Goal: Task Accomplishment & Management: Manage account settings

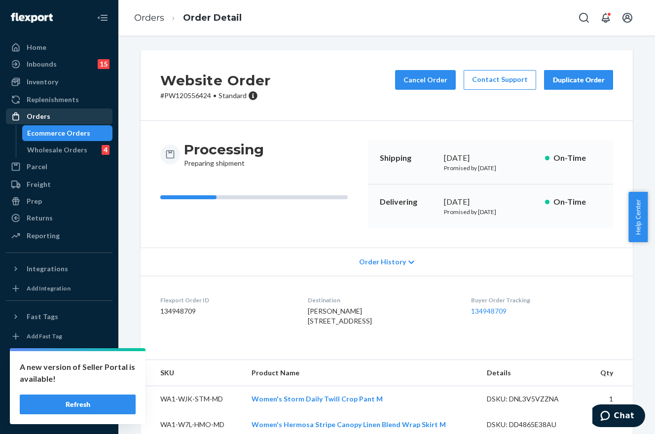
click at [39, 117] on div "Orders" at bounding box center [39, 116] width 24 height 10
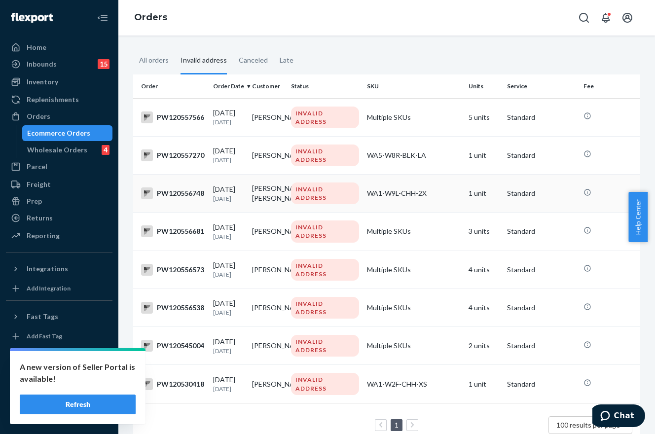
scroll to position [74, 0]
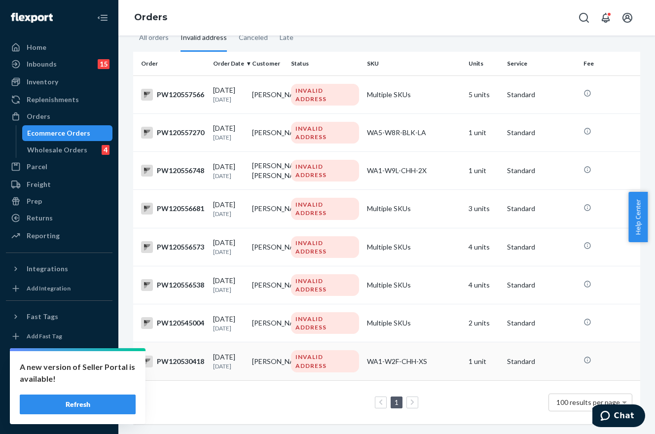
click at [177, 342] on td "PW120530418" at bounding box center [171, 361] width 76 height 38
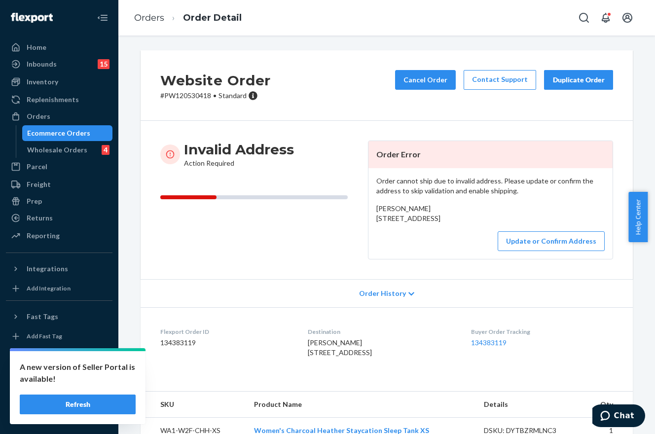
click at [189, 94] on p "# PW120530418 • Standard" at bounding box center [215, 96] width 110 height 10
copy p "PW120530418"
click at [61, 118] on div "Orders" at bounding box center [59, 116] width 105 height 14
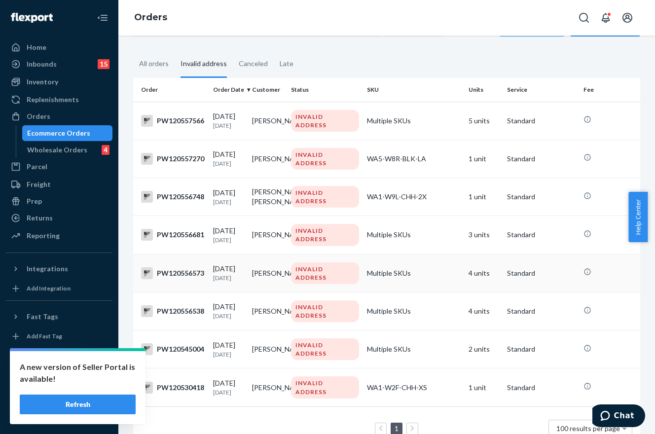
scroll to position [74, 0]
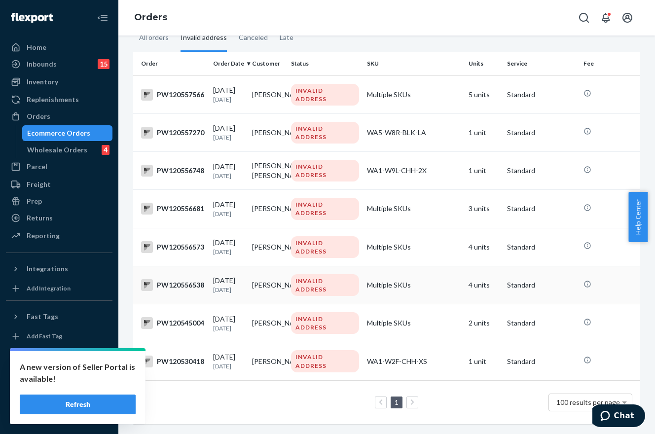
click at [411, 277] on td "Multiple SKUs" at bounding box center [414, 285] width 102 height 38
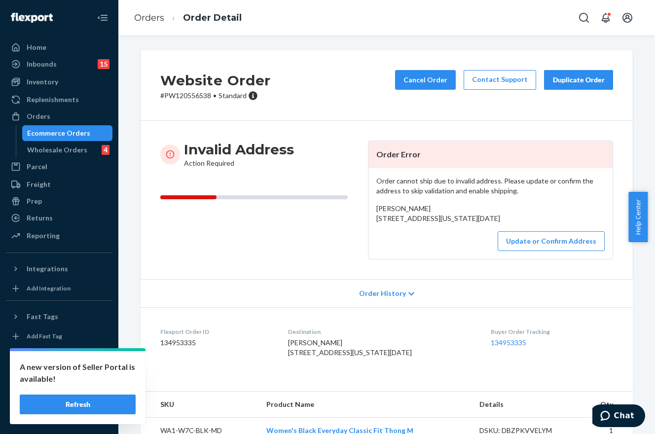
drag, startPoint x: 446, startPoint y: 229, endPoint x: 368, endPoint y: 221, distance: 78.3
click at [368, 221] on div "Order cannot ship due to invalid address. Please update or confirm the address …" at bounding box center [490, 213] width 244 height 91
copy span "[STREET_ADDRESS][US_STATE][DATE]"
click at [198, 94] on p "# PW120556538 • Standard" at bounding box center [215, 96] width 110 height 10
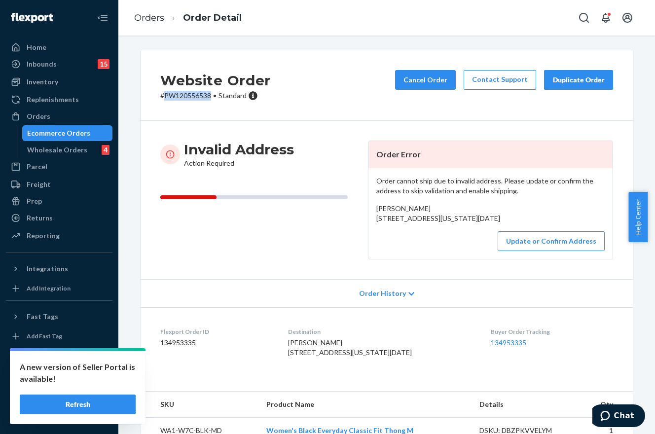
copy p "PW120556538"
click at [530, 251] on button "Update or Confirm Address" at bounding box center [551, 241] width 107 height 20
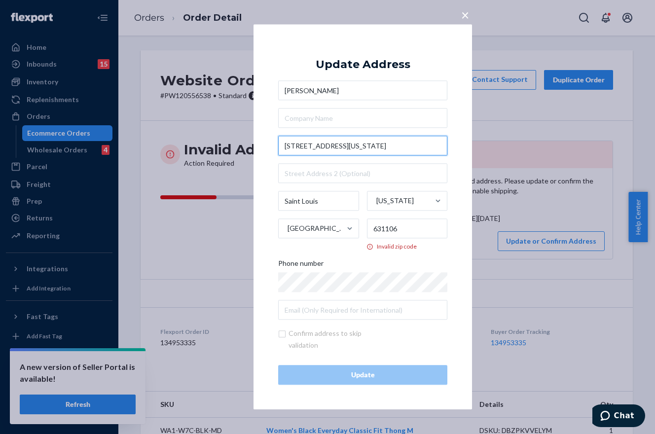
click at [395, 143] on input "[STREET_ADDRESS][US_STATE]" at bounding box center [362, 146] width 169 height 20
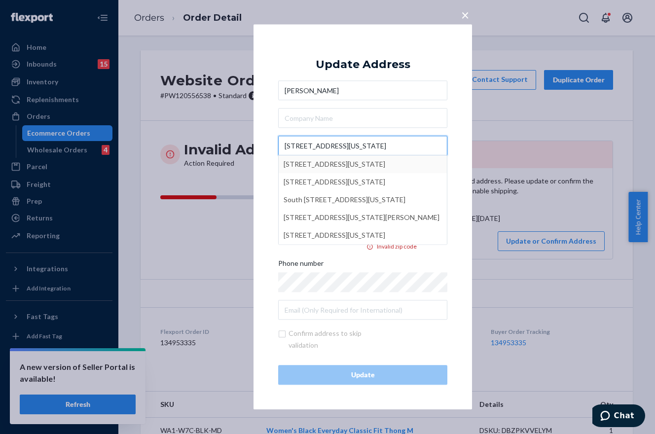
type input "[STREET_ADDRESS][US_STATE]"
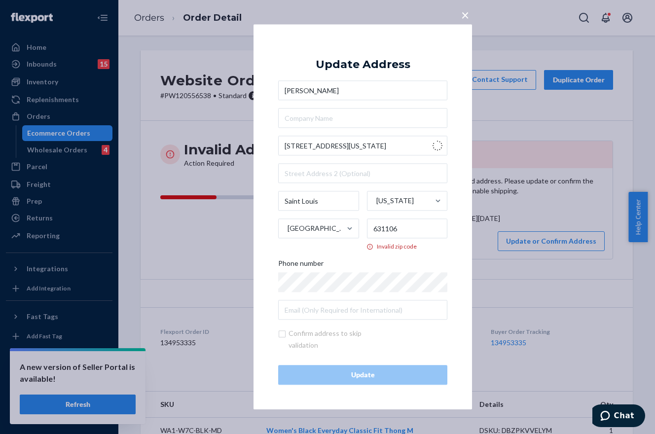
type input "[GEOGRAPHIC_DATA][PERSON_NAME]"
type input "63116"
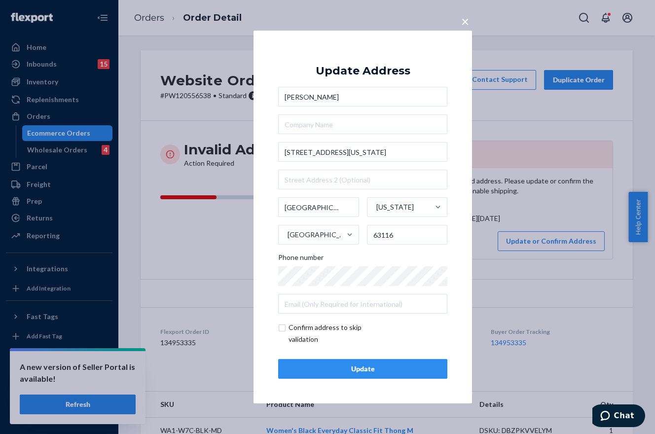
click at [344, 369] on div "Update" at bounding box center [363, 369] width 152 height 10
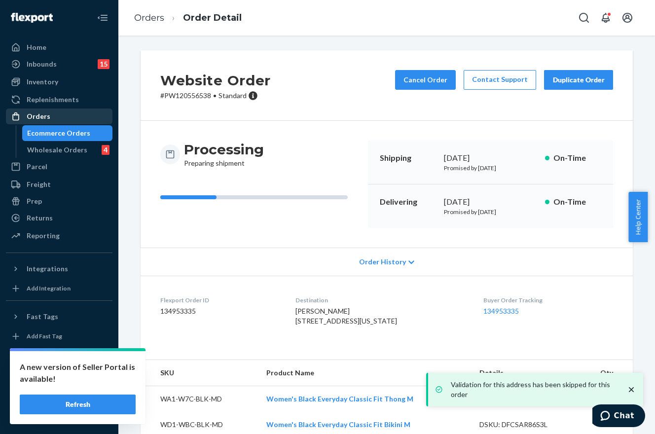
click at [66, 111] on div "Orders" at bounding box center [59, 116] width 105 height 14
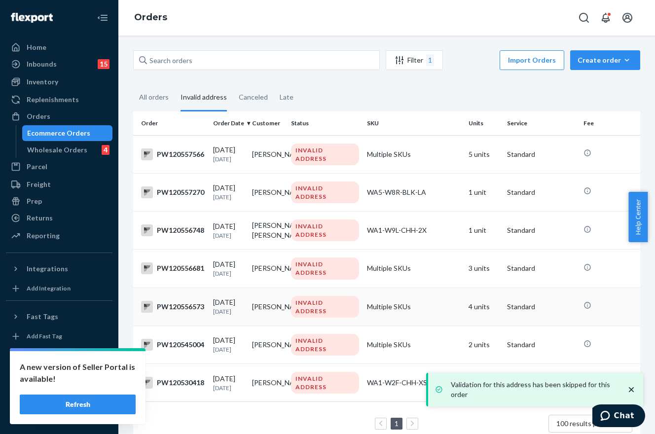
click at [391, 321] on td "Multiple SKUs" at bounding box center [414, 307] width 102 height 38
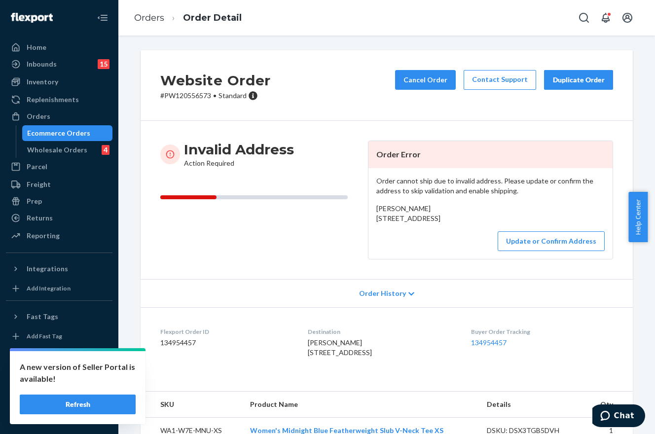
drag, startPoint x: 434, startPoint y: 229, endPoint x: 371, endPoint y: 214, distance: 64.6
click at [371, 214] on div "Order cannot ship due to invalid address. Please update or confirm the address …" at bounding box center [490, 213] width 244 height 91
click at [536, 251] on button "Update or Confirm Address" at bounding box center [551, 241] width 107 height 20
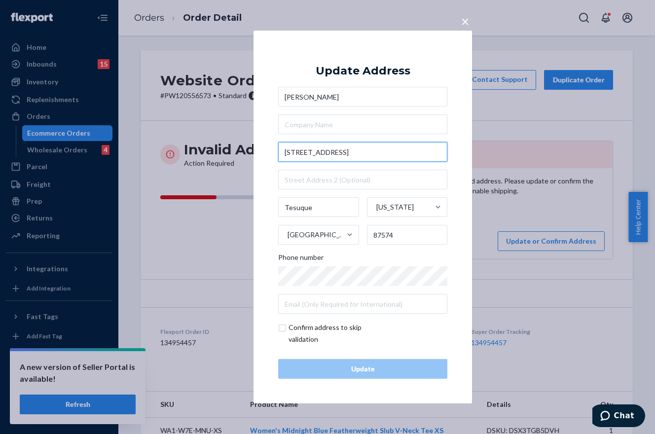
click at [347, 153] on input "[STREET_ADDRESS]" at bounding box center [362, 152] width 169 height 20
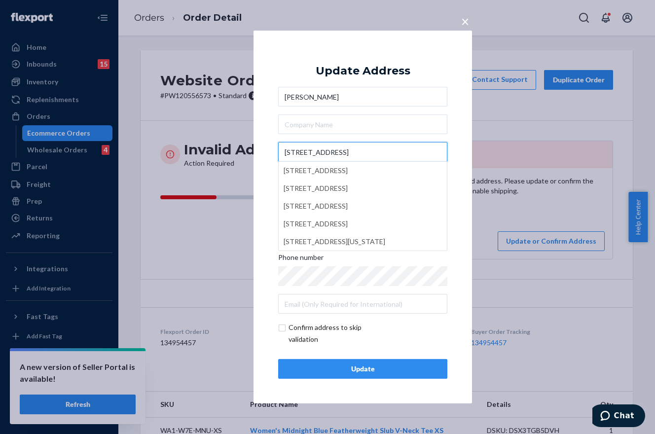
type input "[STREET_ADDRESS]"
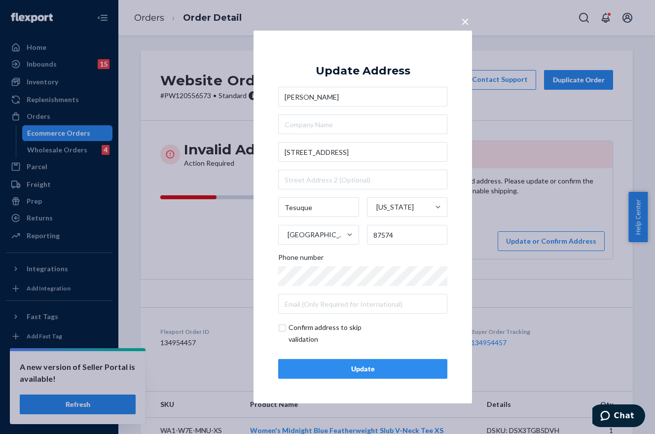
click at [460, 113] on div "× Update Address [PERSON_NAME] [STREET_ADDRESS][US_STATE] Phone number Confirm …" at bounding box center [362, 217] width 218 height 373
click at [467, 21] on span "×" at bounding box center [465, 21] width 8 height 17
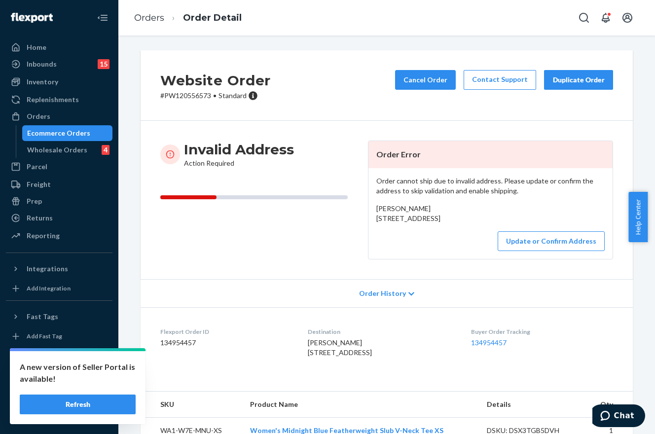
click at [413, 221] on span "[PERSON_NAME] [STREET_ADDRESS]" at bounding box center [408, 213] width 64 height 18
click at [462, 223] on div "[PERSON_NAME] [STREET_ADDRESS]" at bounding box center [490, 214] width 228 height 20
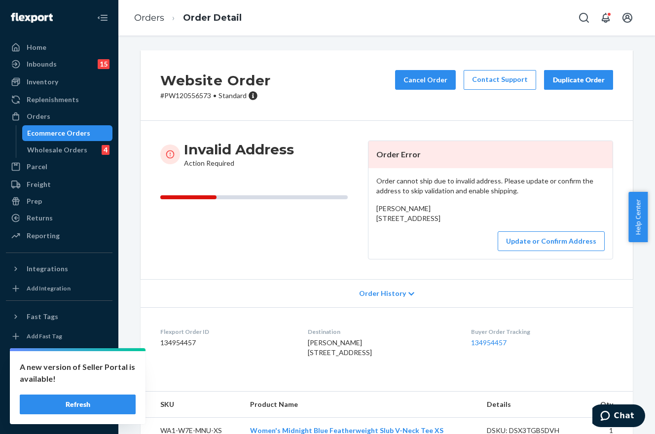
drag, startPoint x: 444, startPoint y: 227, endPoint x: 367, endPoint y: 218, distance: 77.4
click at [368, 218] on div "Order cannot ship due to invalid address. Please update or confirm the address …" at bounding box center [490, 213] width 244 height 91
copy span "[STREET_ADDRESS]"
click at [543, 251] on button "Update or Confirm Address" at bounding box center [551, 241] width 107 height 20
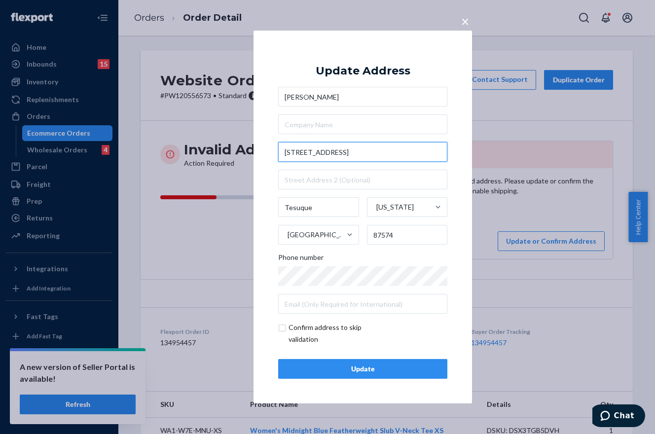
drag, startPoint x: 389, startPoint y: 154, endPoint x: 361, endPoint y: 152, distance: 28.2
click at [361, 152] on input "[STREET_ADDRESS]" at bounding box center [362, 152] width 169 height 20
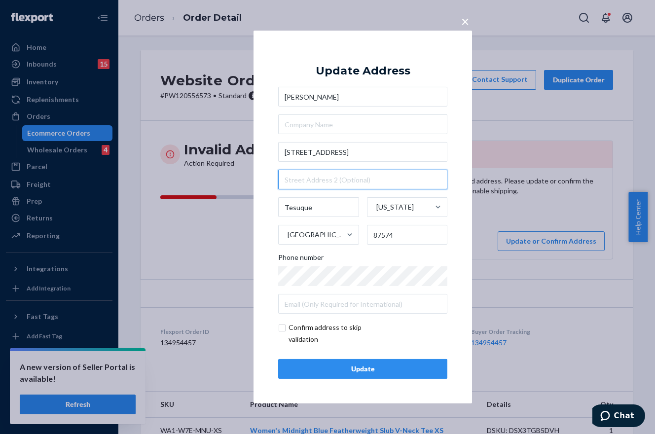
click at [322, 180] on input "text" at bounding box center [362, 180] width 169 height 20
paste input "#353"
type input "#353"
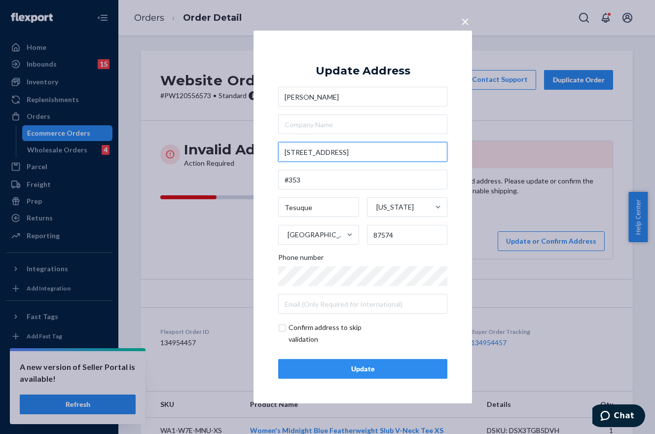
drag, startPoint x: 393, startPoint y: 156, endPoint x: 363, endPoint y: 157, distance: 29.6
click at [363, 157] on input "[STREET_ADDRESS]" at bounding box center [362, 152] width 169 height 20
type input "[STREET_ADDRESS]"
type input "Santa Fe"
type input "87506"
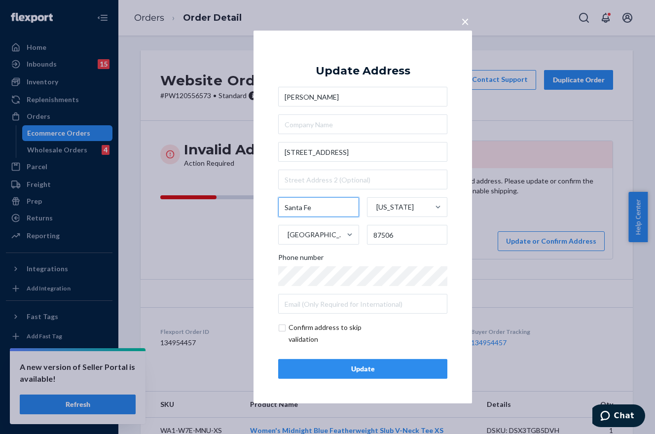
click at [330, 205] on input "Santa Fe" at bounding box center [318, 207] width 81 height 20
type input "Tesuque"
type input "87574"
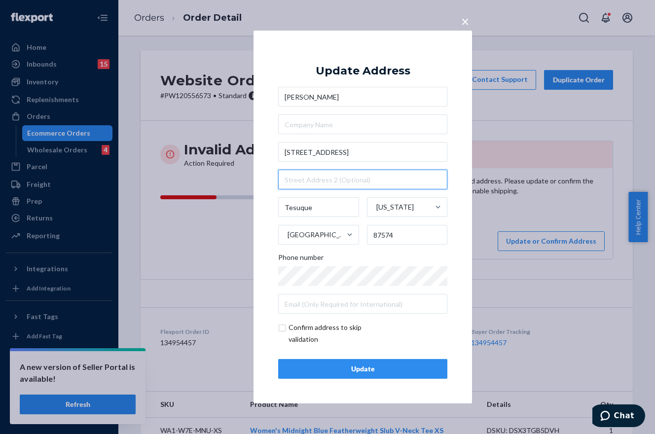
click at [348, 182] on input "text" at bounding box center [362, 180] width 169 height 20
click at [309, 183] on input "text" at bounding box center [362, 180] width 169 height 20
type input "#353"
click at [464, 198] on div "× Update Address [PERSON_NAME] [STREET_ADDRESS][US_STATE] Phone number Confirm …" at bounding box center [362, 217] width 218 height 373
click at [407, 366] on div "Update" at bounding box center [363, 369] width 152 height 10
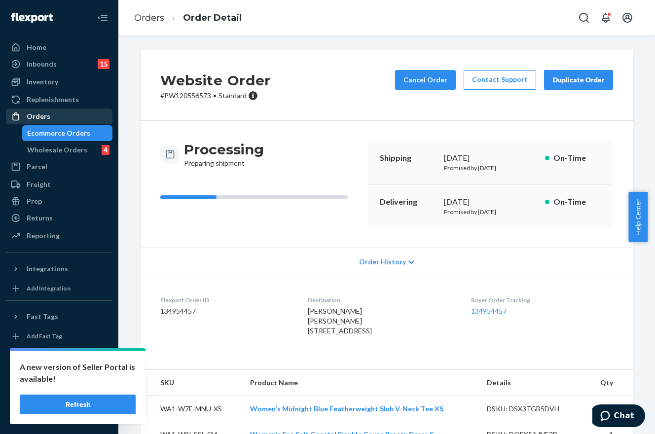
click at [33, 110] on div "Orders" at bounding box center [59, 116] width 105 height 14
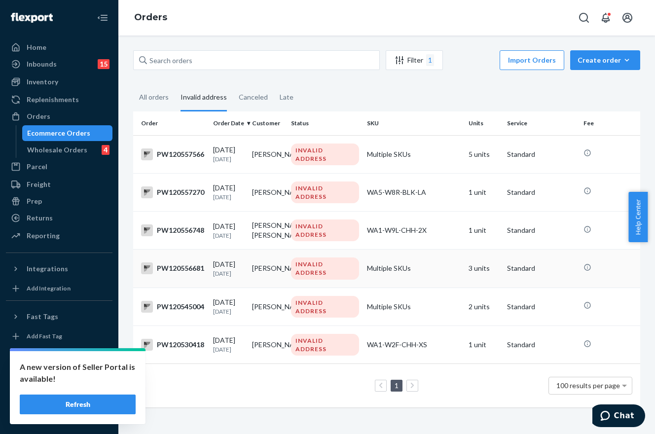
click at [449, 262] on td "Multiple SKUs" at bounding box center [414, 269] width 102 height 38
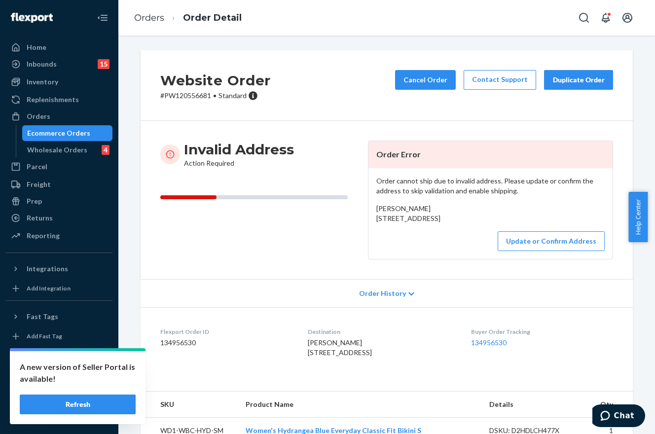
drag, startPoint x: 425, startPoint y: 228, endPoint x: 372, endPoint y: 220, distance: 53.8
click at [372, 220] on div "Order cannot ship due to invalid address. Please update or confirm the address …" at bounding box center [490, 213] width 244 height 91
copy span "[STREET_ADDRESS]"
click at [547, 251] on button "Update or Confirm Address" at bounding box center [551, 241] width 107 height 20
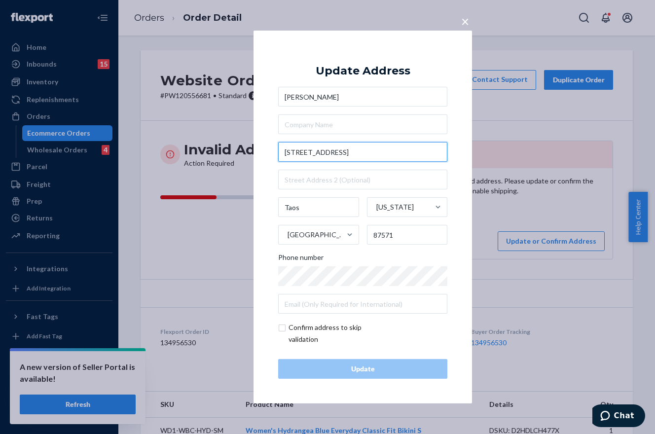
drag, startPoint x: 368, startPoint y: 152, endPoint x: 347, endPoint y: 154, distance: 21.8
click at [347, 154] on input "[STREET_ADDRESS]" at bounding box center [362, 152] width 169 height 20
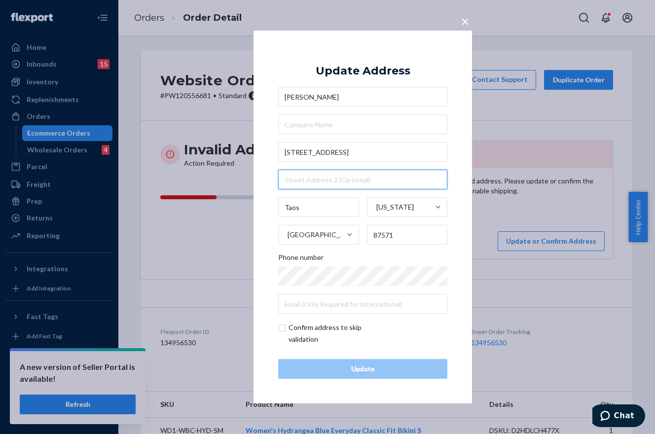
click at [342, 180] on input "text" at bounding box center [362, 180] width 169 height 20
paste input "#3427"
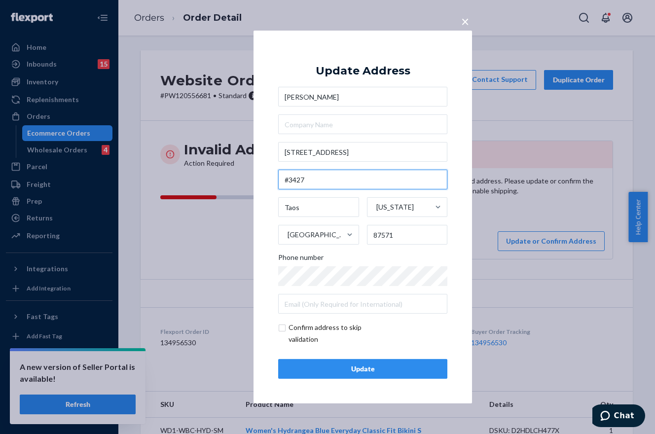
type input "#3427"
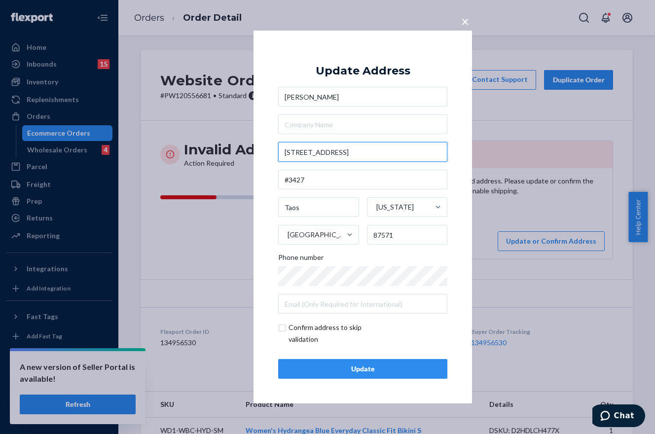
click at [383, 153] on input "[STREET_ADDRESS]" at bounding box center [362, 152] width 169 height 20
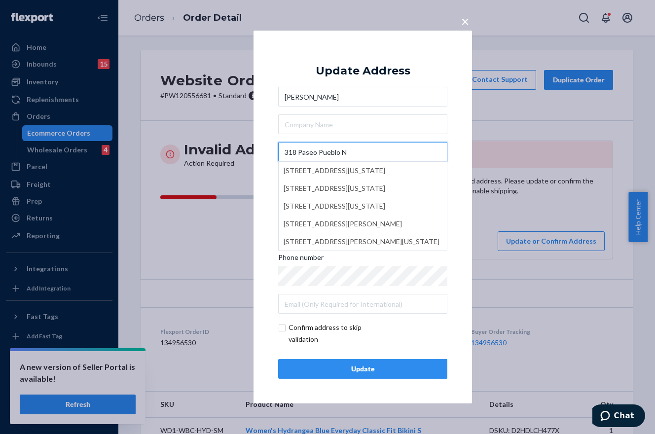
type input "318 Paseo Pueblo N"
click at [461, 135] on div "× Update Address [PERSON_NAME] [STREET_ADDRESS][PERSON_NAME][US_STATE] [STREET_…" at bounding box center [362, 217] width 218 height 373
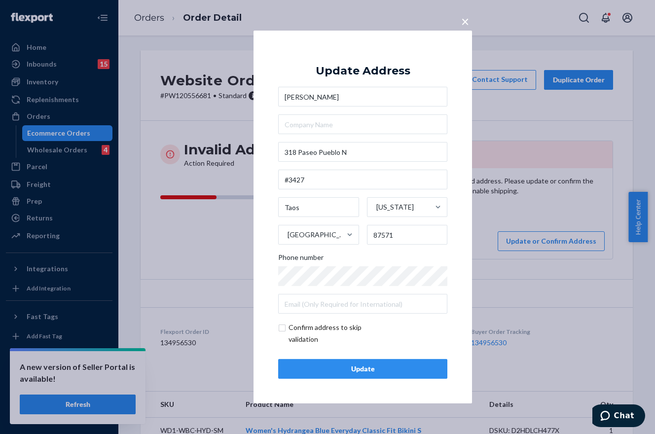
click at [347, 370] on div "Update" at bounding box center [363, 369] width 152 height 10
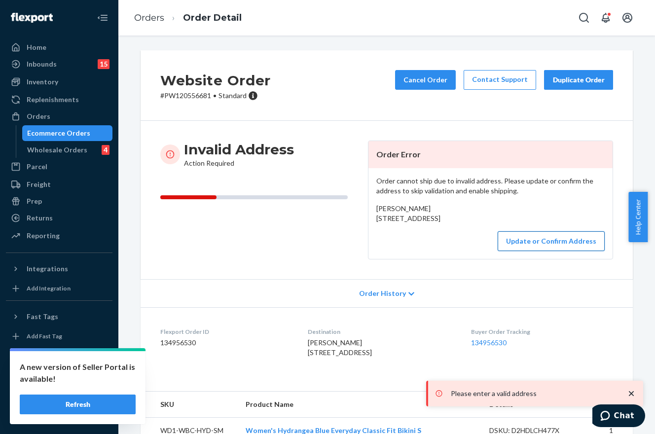
click at [527, 251] on button "Update or Confirm Address" at bounding box center [551, 241] width 107 height 20
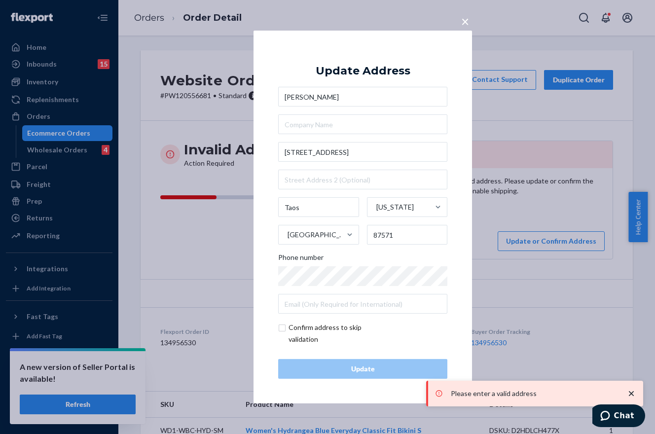
click at [284, 329] on input "checkbox" at bounding box center [335, 334] width 114 height 24
checkbox input "true"
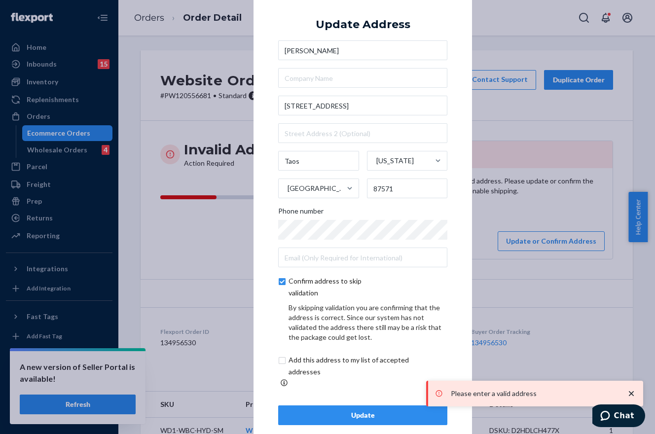
click at [334, 410] on div "Update" at bounding box center [363, 415] width 152 height 10
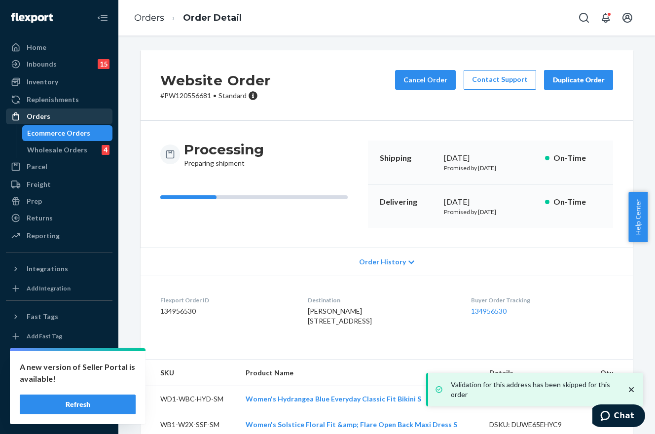
click at [54, 113] on div "Orders" at bounding box center [59, 116] width 105 height 14
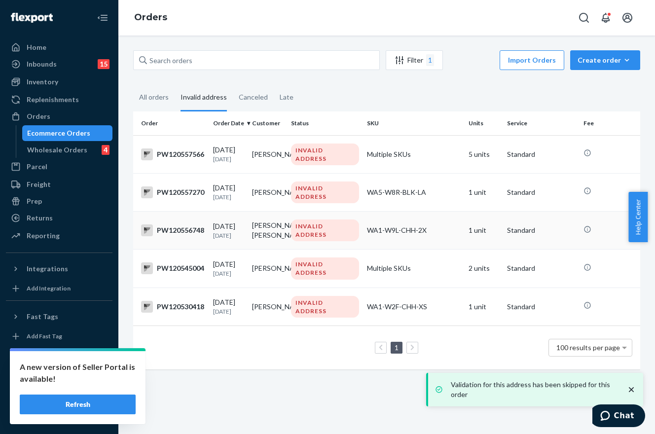
click at [420, 235] on div "WA1-W9L-CHH-2X" at bounding box center [414, 230] width 94 height 10
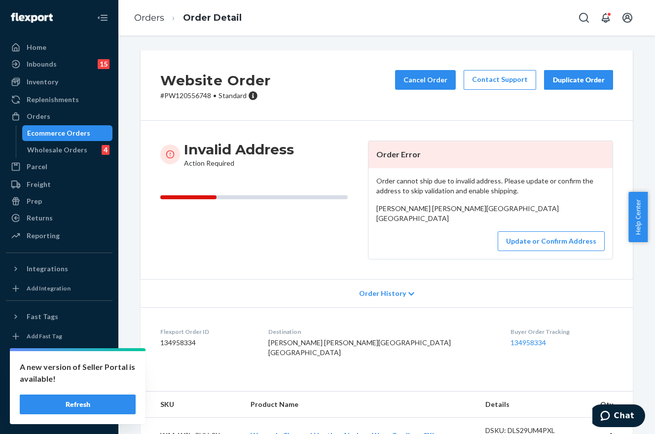
click at [186, 94] on p "# PW120556748 • Standard" at bounding box center [215, 96] width 110 height 10
copy p "PW120556748"
click at [557, 251] on button "Update or Confirm Address" at bounding box center [551, 241] width 107 height 20
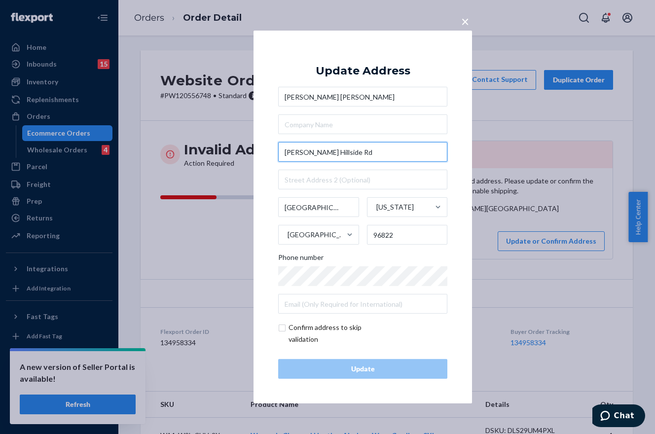
click at [283, 151] on input "[PERSON_NAME] Hillside Rd" at bounding box center [362, 152] width 169 height 20
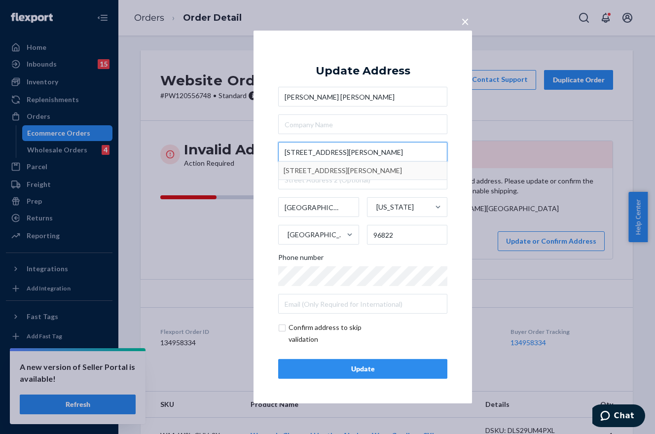
type input "[STREET_ADDRESS][PERSON_NAME]"
click at [375, 364] on div "Update" at bounding box center [363, 369] width 152 height 10
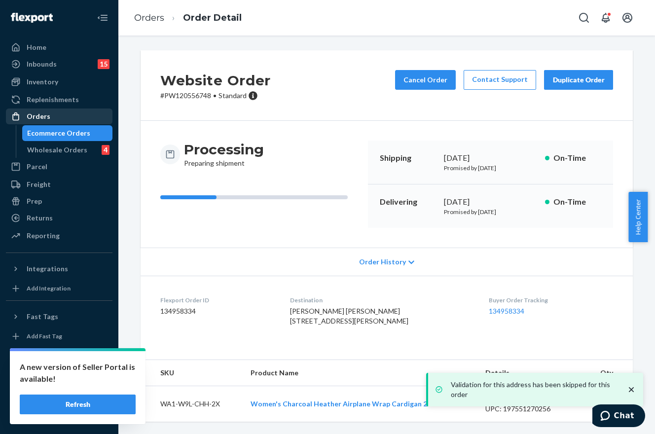
click at [32, 120] on div "Orders" at bounding box center [39, 116] width 24 height 10
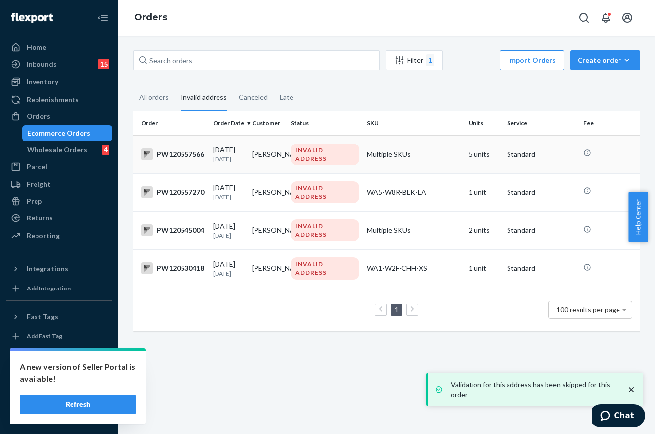
click at [425, 145] on td "Multiple SKUs" at bounding box center [414, 154] width 102 height 38
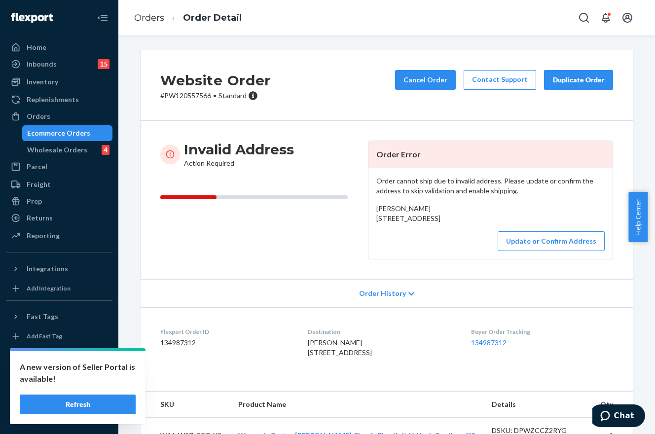
drag, startPoint x: 432, startPoint y: 237, endPoint x: 372, endPoint y: 220, distance: 62.5
click at [372, 220] on div "Order cannot ship due to invalid address. Please update or confirm the address …" at bounding box center [490, 213] width 244 height 91
copy span "[STREET_ADDRESS]"
click at [424, 222] on span "[PERSON_NAME] [STREET_ADDRESS]" at bounding box center [408, 213] width 64 height 18
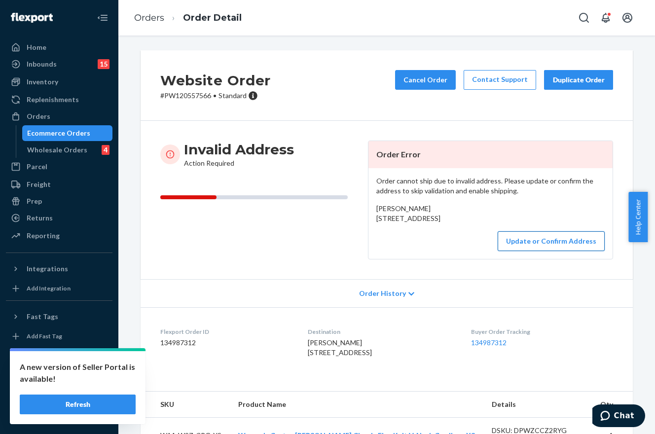
click at [522, 251] on button "Update or Confirm Address" at bounding box center [551, 241] width 107 height 20
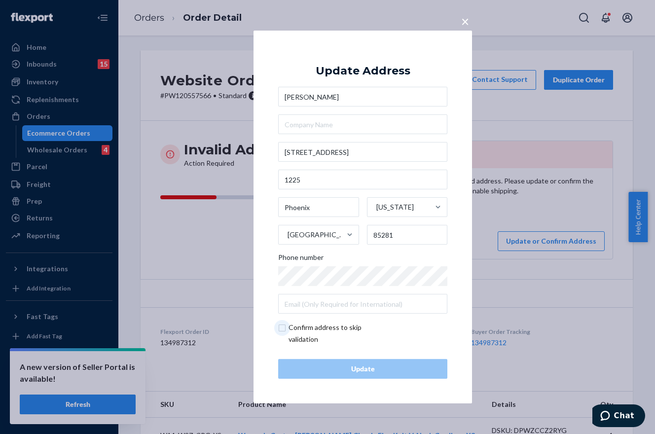
click at [283, 329] on input "checkbox" at bounding box center [335, 334] width 114 height 24
checkbox input "true"
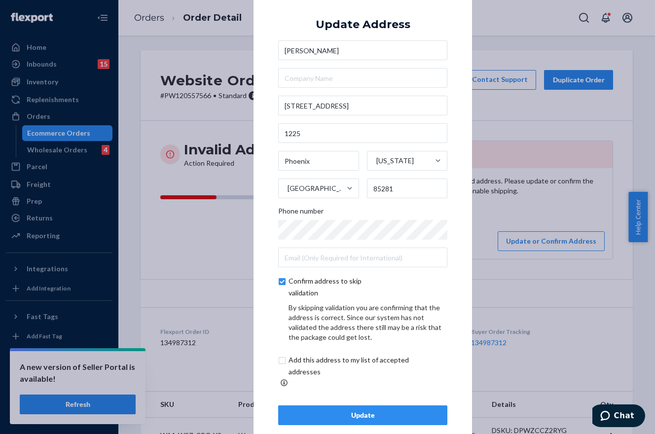
click at [374, 412] on div "Update" at bounding box center [363, 415] width 152 height 10
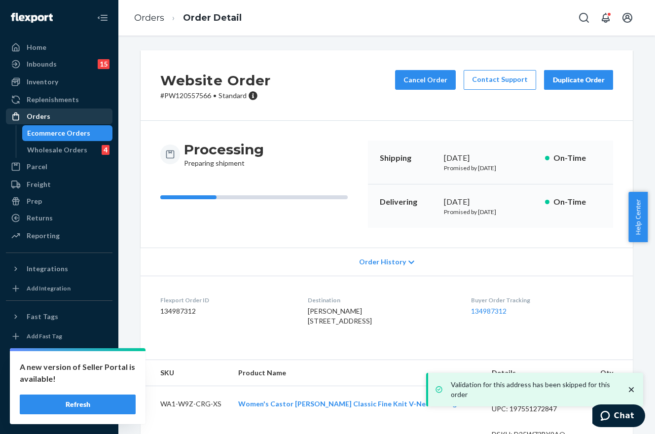
click at [57, 116] on div "Orders" at bounding box center [59, 116] width 105 height 14
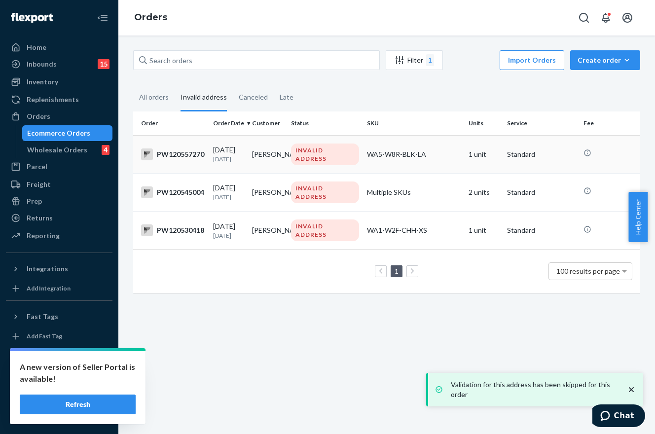
click at [418, 147] on td "WA5-W8R-BLK-LA" at bounding box center [414, 154] width 102 height 38
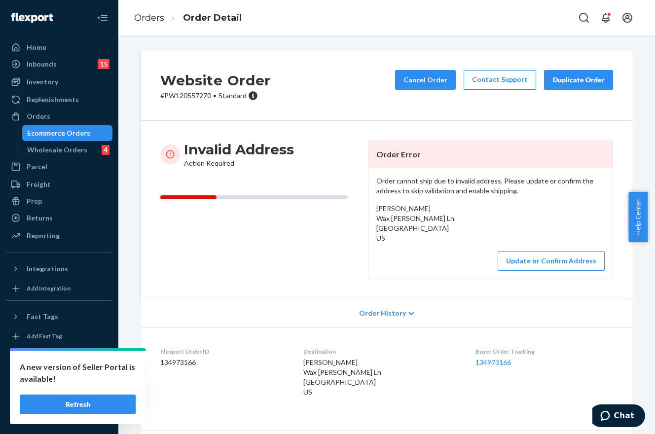
click at [199, 95] on p "# PW120557270 • Standard" at bounding box center [215, 96] width 110 height 10
copy p "PW120557270"
click at [552, 257] on button "Update or Confirm Address" at bounding box center [551, 261] width 107 height 20
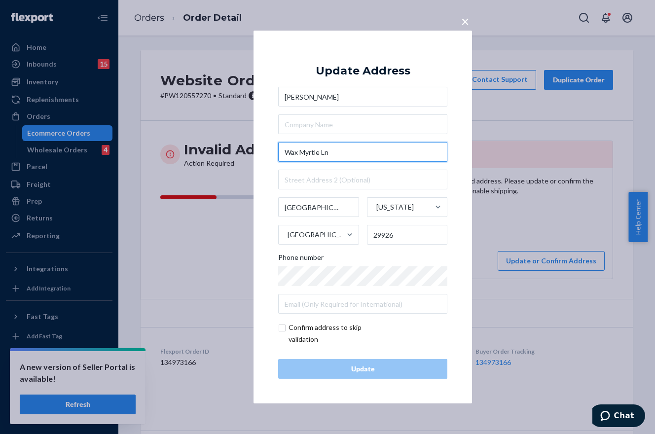
click at [361, 154] on input "Wax Myrtle Ln" at bounding box center [362, 152] width 169 height 20
click at [360, 154] on input "Wax Myrtle Ln" at bounding box center [362, 152] width 169 height 20
paste input "[STREET_ADDRESS][US_STATE]"
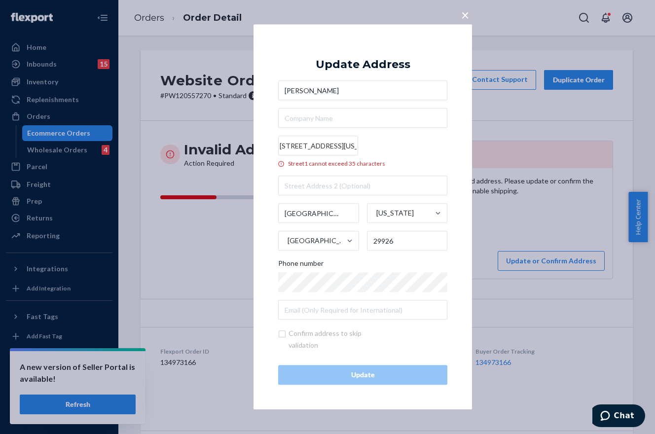
scroll to position [0, 12]
drag, startPoint x: 351, startPoint y: 146, endPoint x: 461, endPoint y: 148, distance: 109.5
click at [461, 148] on div "× Update Address [PERSON_NAME][GEOGRAPHIC_DATA][STREET_ADDRESS][US_STATE][STREE…" at bounding box center [362, 216] width 218 height 385
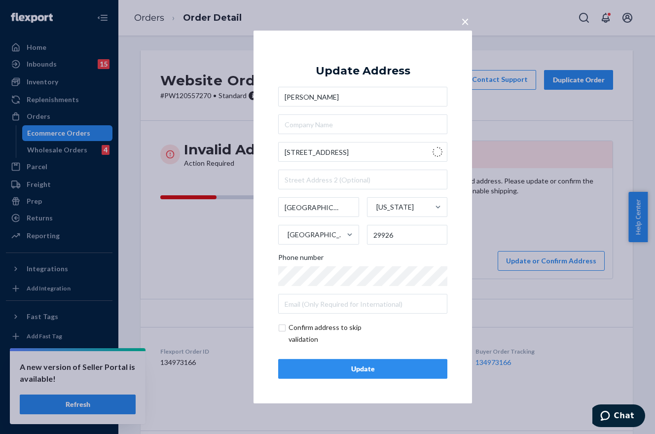
type input "[STREET_ADDRESS][PERSON_NAME]"
type input "Marietta"
type input "30064"
click at [393, 367] on div "Update" at bounding box center [363, 369] width 152 height 10
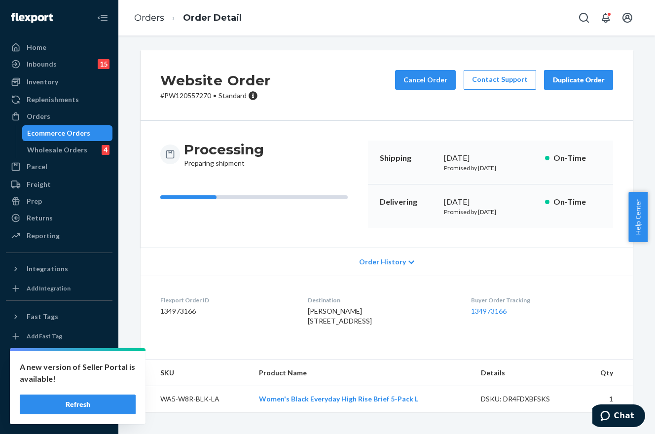
drag, startPoint x: 297, startPoint y: 323, endPoint x: 390, endPoint y: 333, distance: 93.4
click at [390, 333] on dl "Flexport Order ID 134973166 Destination [PERSON_NAME] [STREET_ADDRESS] US Buyer…" at bounding box center [387, 313] width 492 height 74
copy span "[STREET_ADDRESS][PERSON_NAME]"
click at [191, 94] on p "# PW120557270 • Standard" at bounding box center [215, 96] width 110 height 10
copy span "[STREET_ADDRESS][PERSON_NAME]"
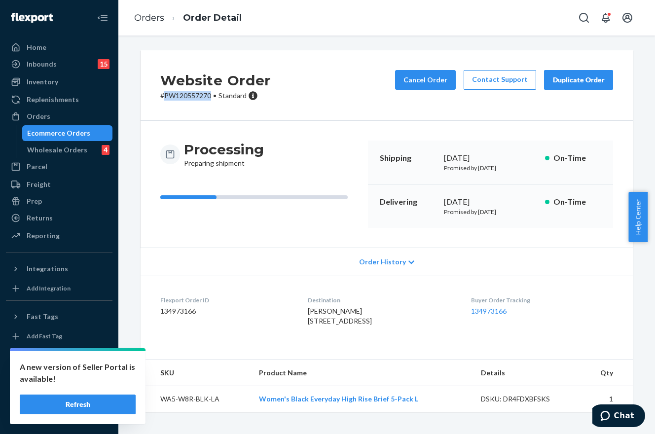
click at [191, 94] on p "# PW120557270 • Standard" at bounding box center [215, 96] width 110 height 10
click at [59, 116] on div "Orders" at bounding box center [59, 116] width 105 height 14
